Goal: Information Seeking & Learning: Compare options

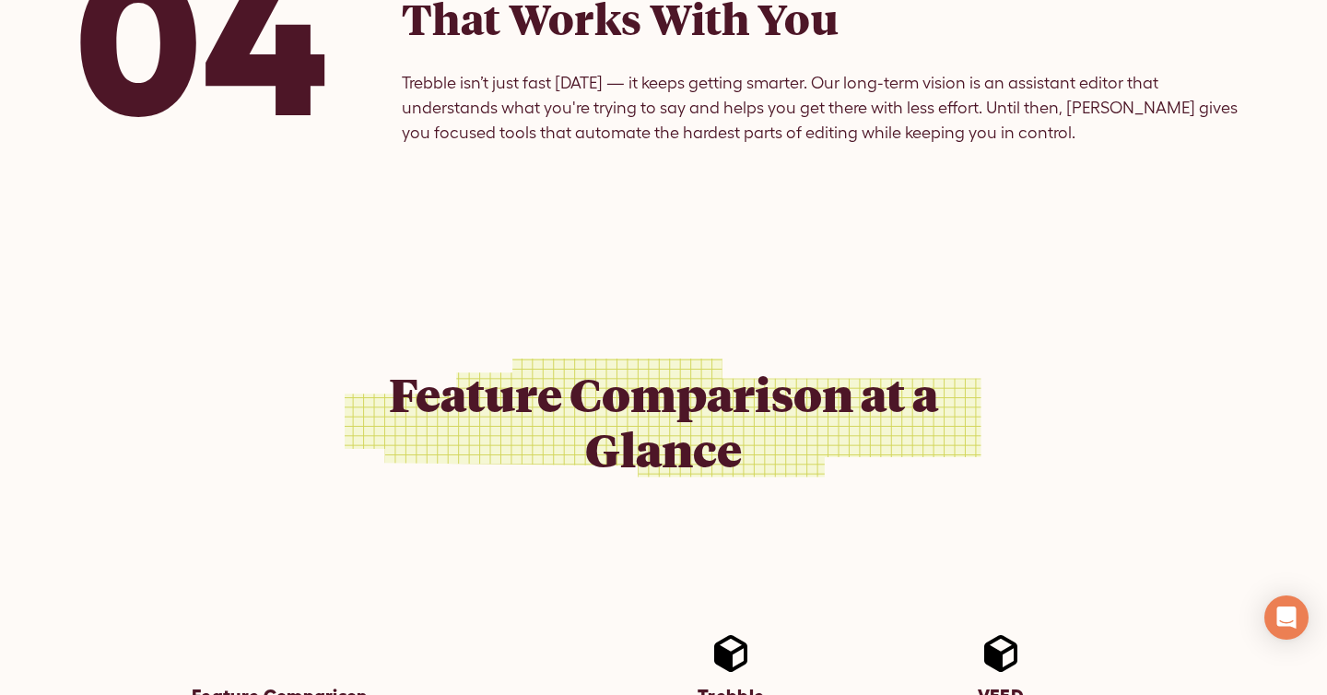
scroll to position [2279, 0]
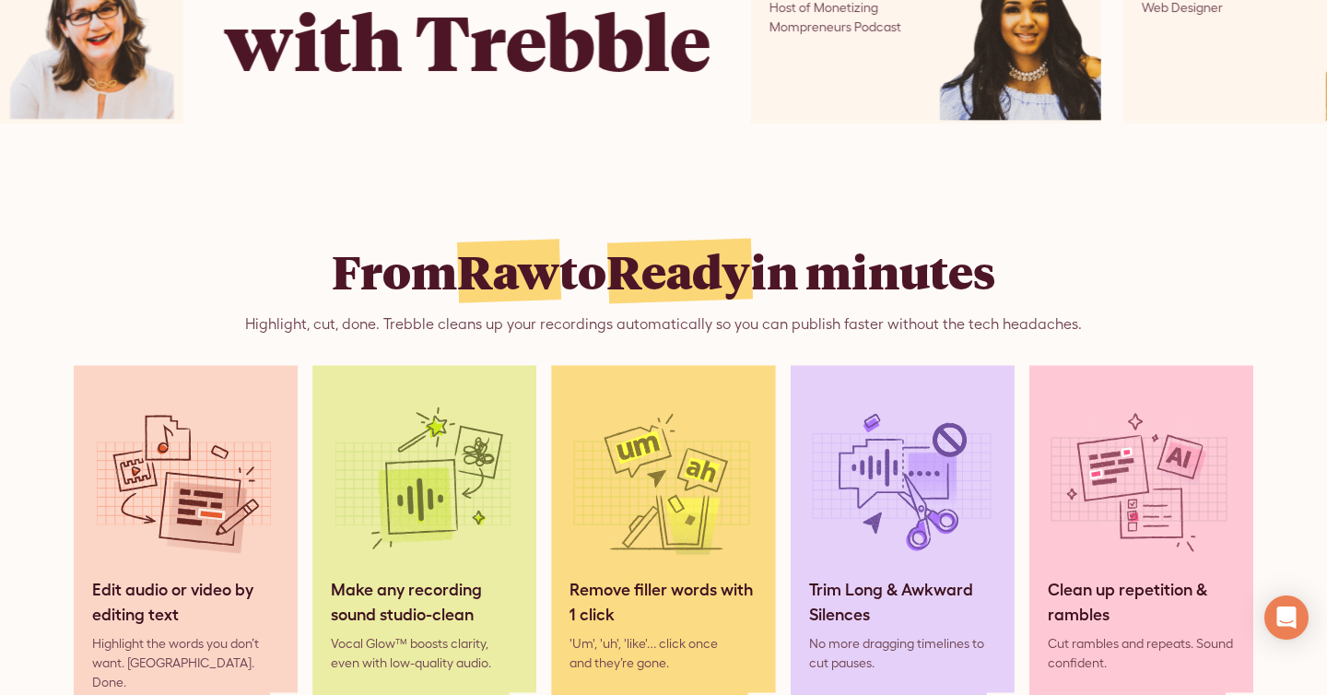
scroll to position [1140, 0]
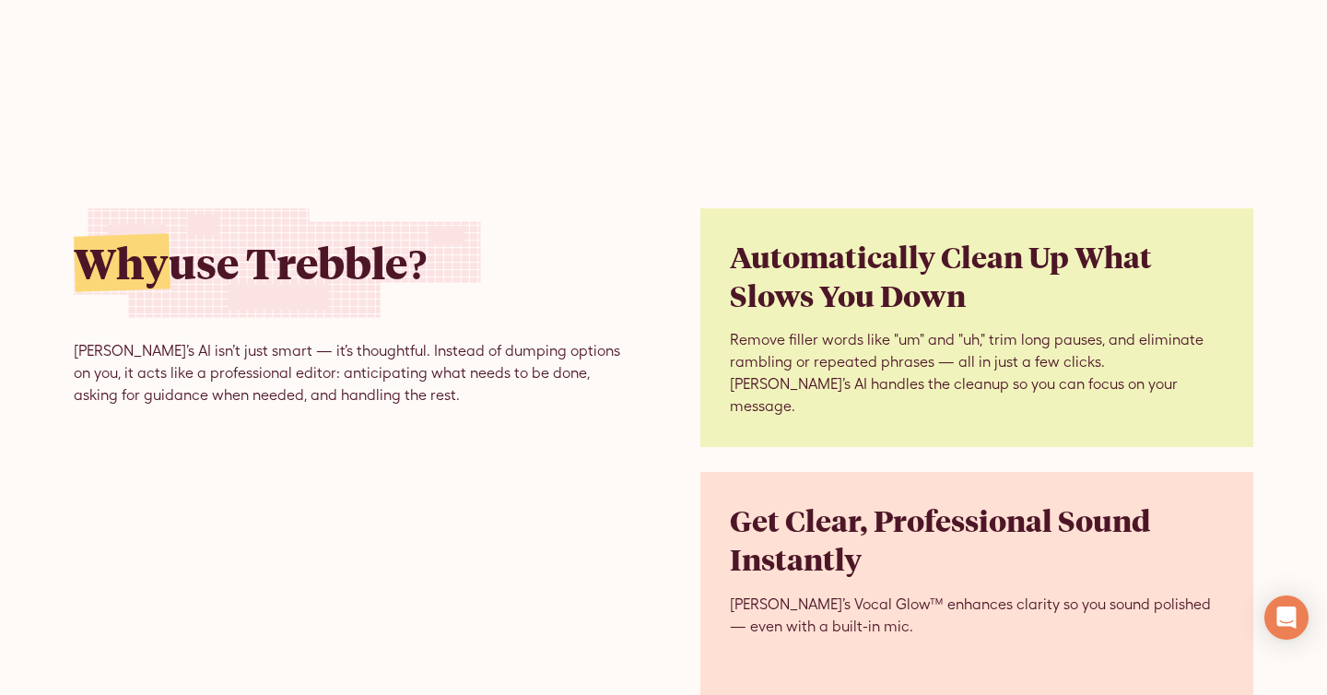
scroll to position [3887, 0]
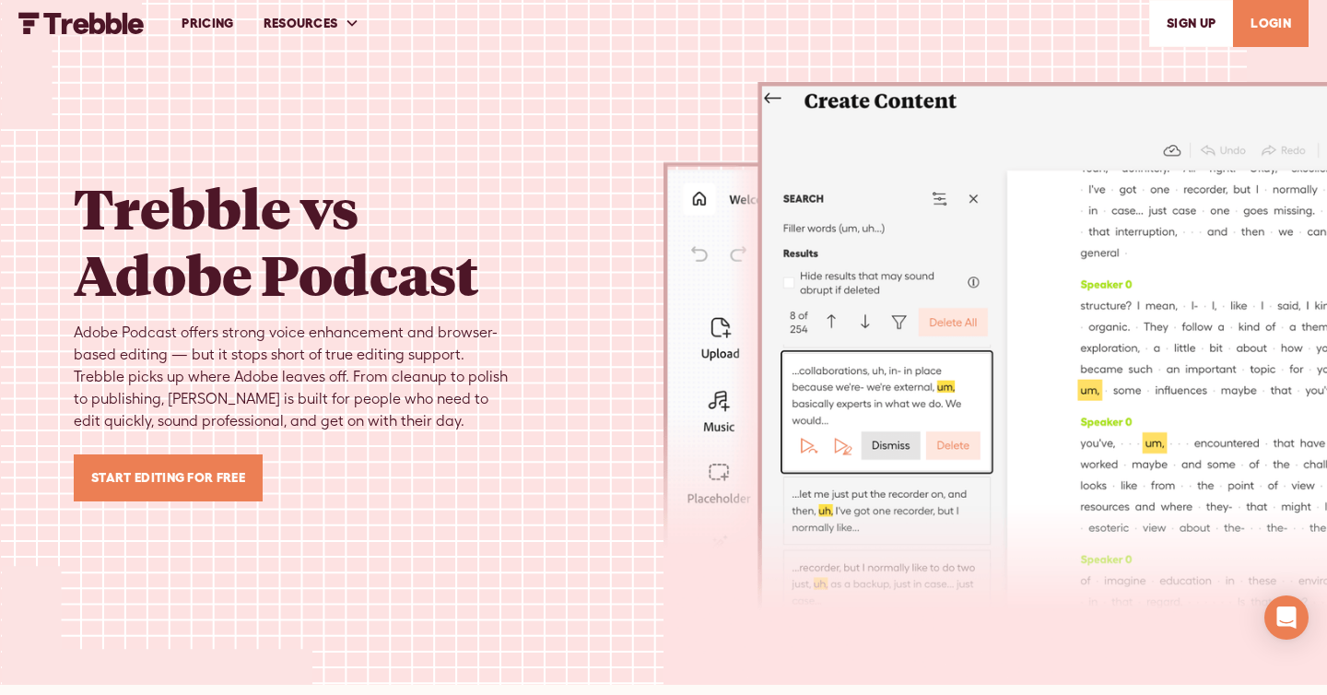
scroll to position [16, 0]
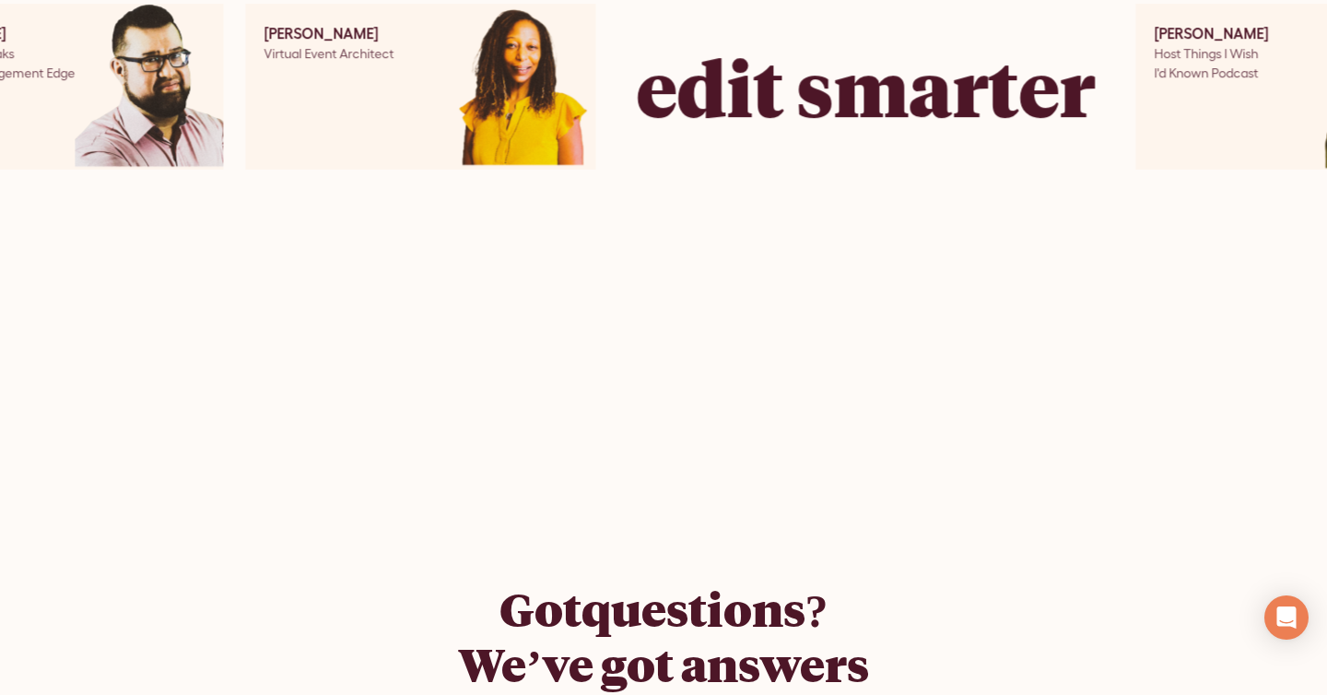
scroll to position [5916, 0]
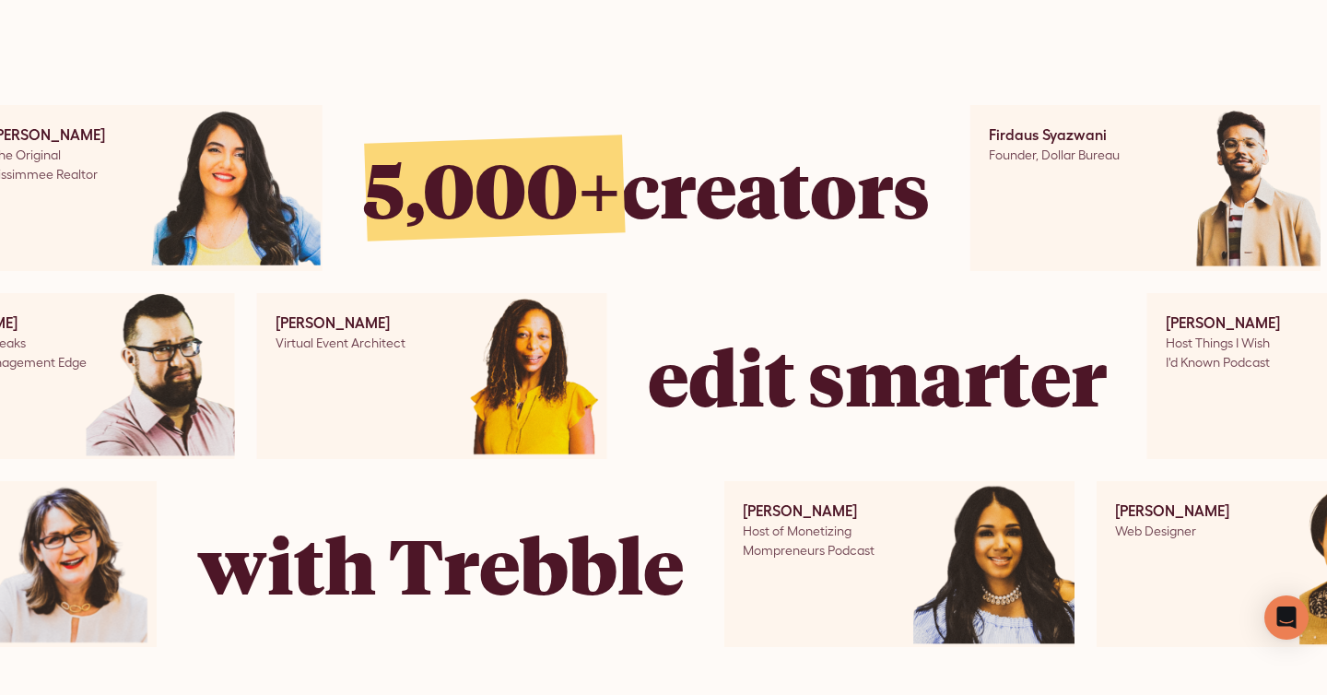
scroll to position [5889, 0]
